Goal: Task Accomplishment & Management: Manage account settings

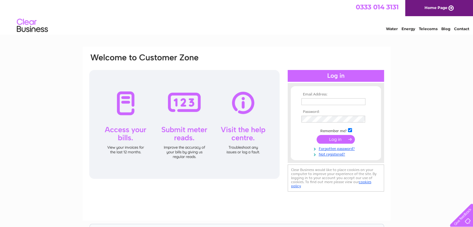
type input "[PERSON_NAME][EMAIL_ADDRESS][DOMAIN_NAME]"
click at [329, 139] on input "submit" at bounding box center [336, 139] width 38 height 9
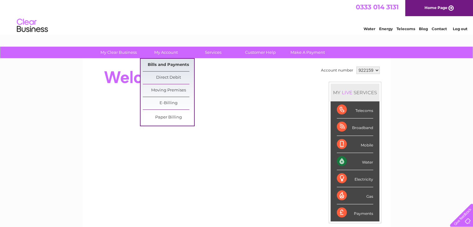
click at [167, 65] on link "Bills and Payments" at bounding box center [168, 65] width 51 height 12
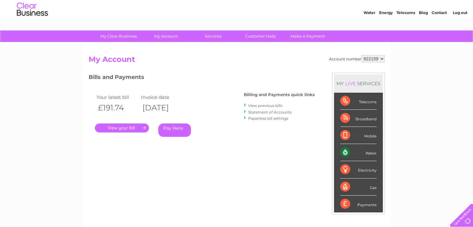
scroll to position [31, 0]
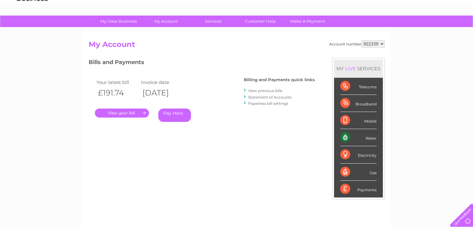
click at [130, 110] on link "." at bounding box center [122, 113] width 54 height 9
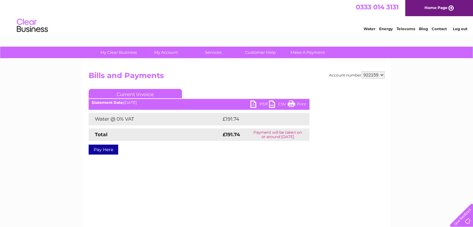
click at [251, 103] on link "PDF" at bounding box center [259, 105] width 19 height 9
